Goal: Check status: Check status

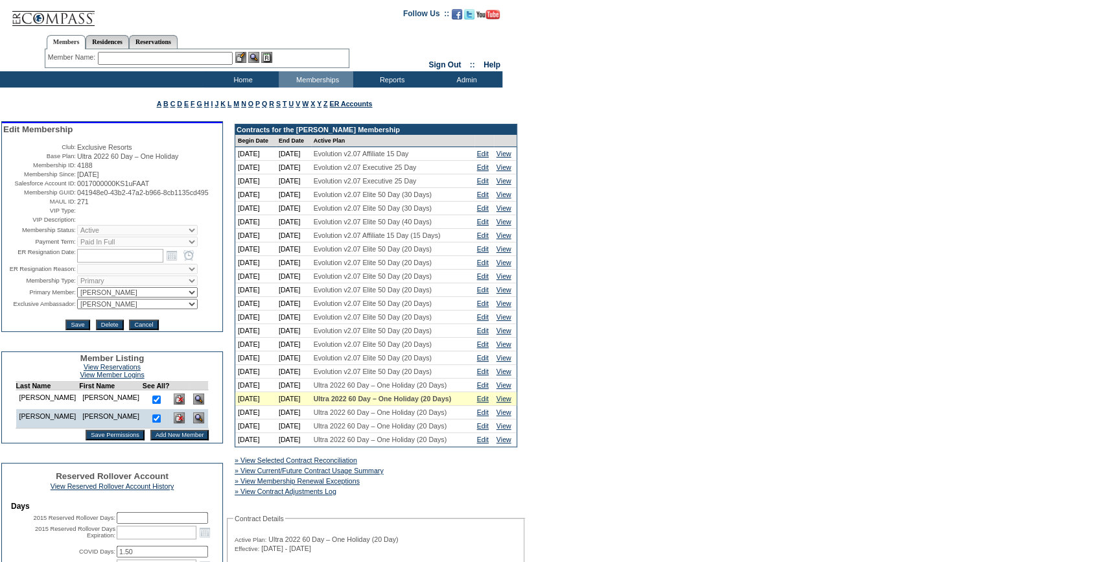
drag, startPoint x: 126, startPoint y: 211, endPoint x: 71, endPoint y: 200, distance: 56.7
click at [71, 196] on tr "Membership GUID: 041948e0-43b2-47a2-b966-8cb1135cd495" at bounding box center [112, 193] width 218 height 8
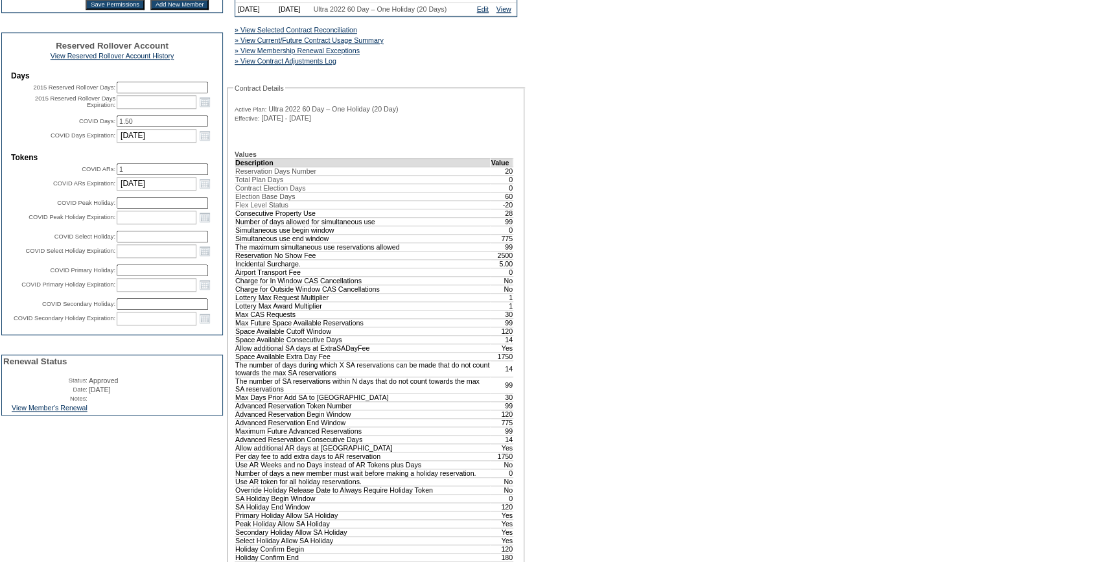
scroll to position [530, 0]
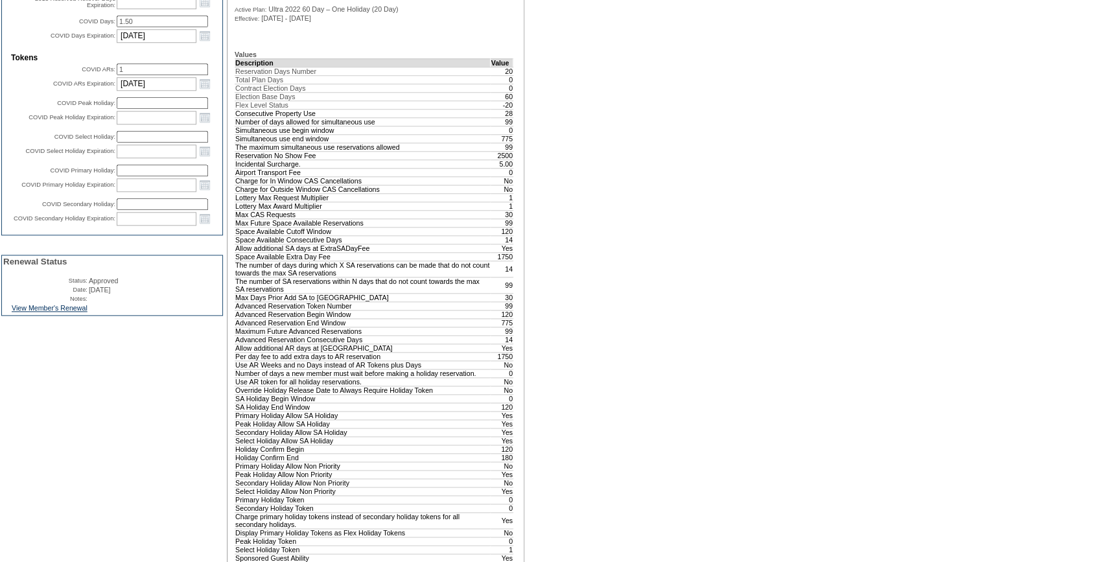
click at [77, 315] on div "View Member's Renewal" at bounding box center [112, 309] width 220 height 11
click at [77, 312] on link "View Member's Renewal" at bounding box center [50, 308] width 76 height 8
